Goal: Navigation & Orientation: Find specific page/section

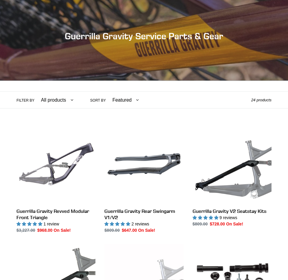
scroll to position [61, 0]
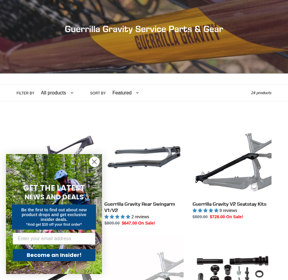
click at [96, 163] on circle "Close dialog" at bounding box center [94, 162] width 10 height 10
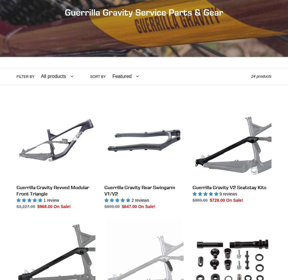
scroll to position [0, 0]
